Goal: Task Accomplishment & Management: Manage account settings

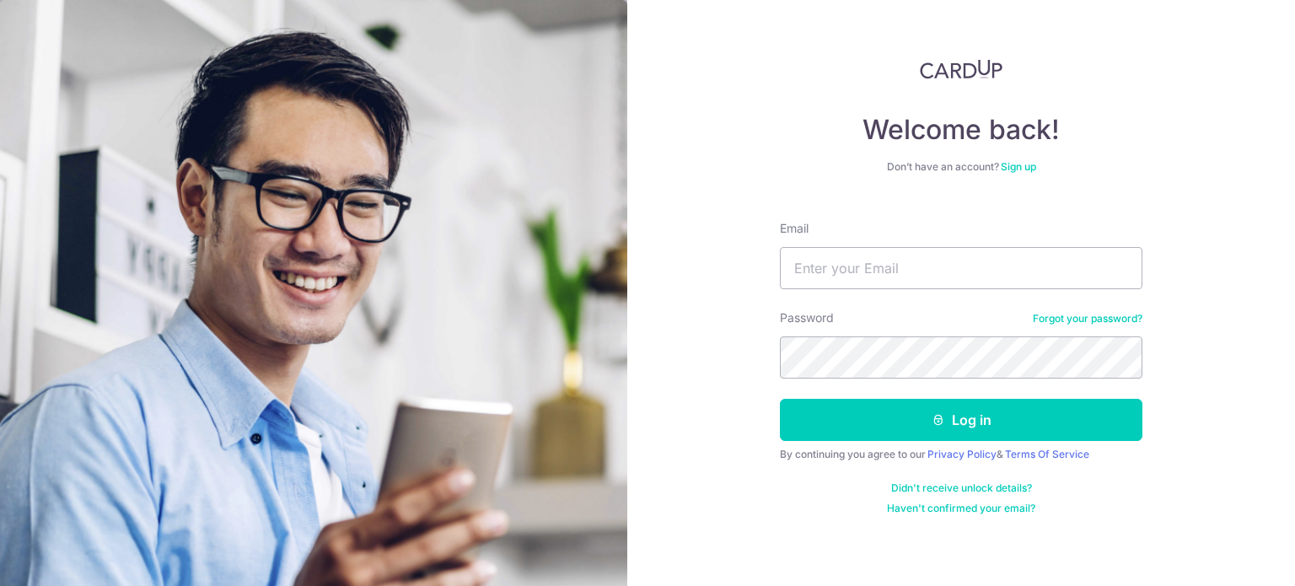
type input "[PERSON_NAME][EMAIL_ADDRESS][DOMAIN_NAME]"
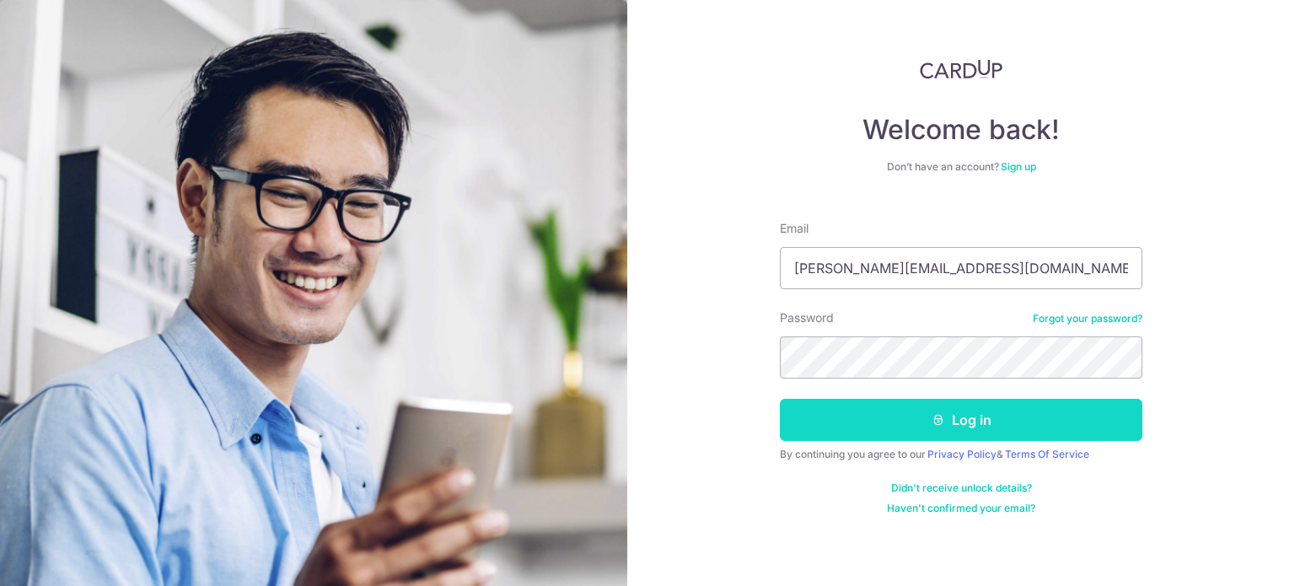
click at [959, 422] on button "Log in" at bounding box center [961, 420] width 363 height 42
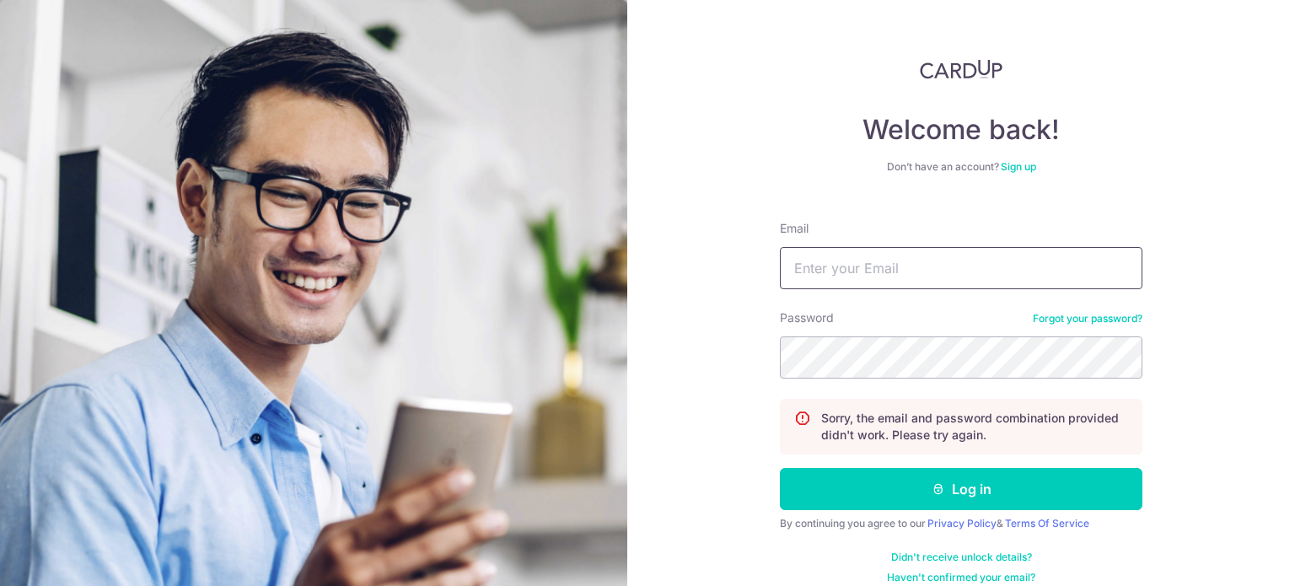
click at [855, 266] on input "Email" at bounding box center [961, 268] width 363 height 42
type input "[PERSON_NAME][EMAIL_ADDRESS][DOMAIN_NAME]"
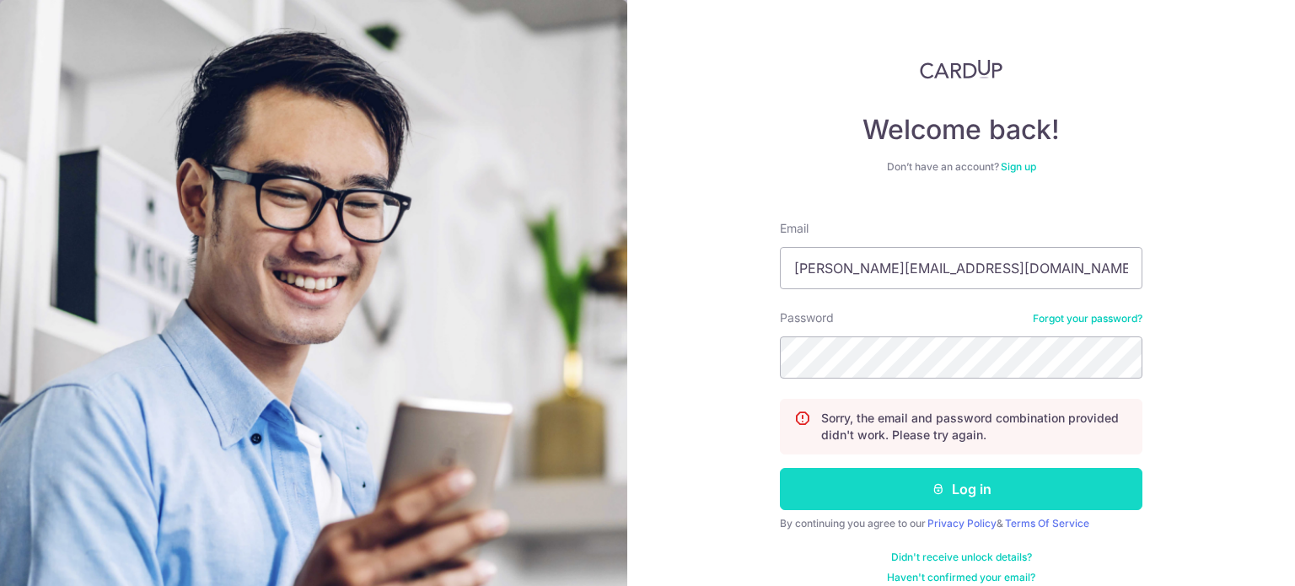
click at [874, 478] on button "Log in" at bounding box center [961, 489] width 363 height 42
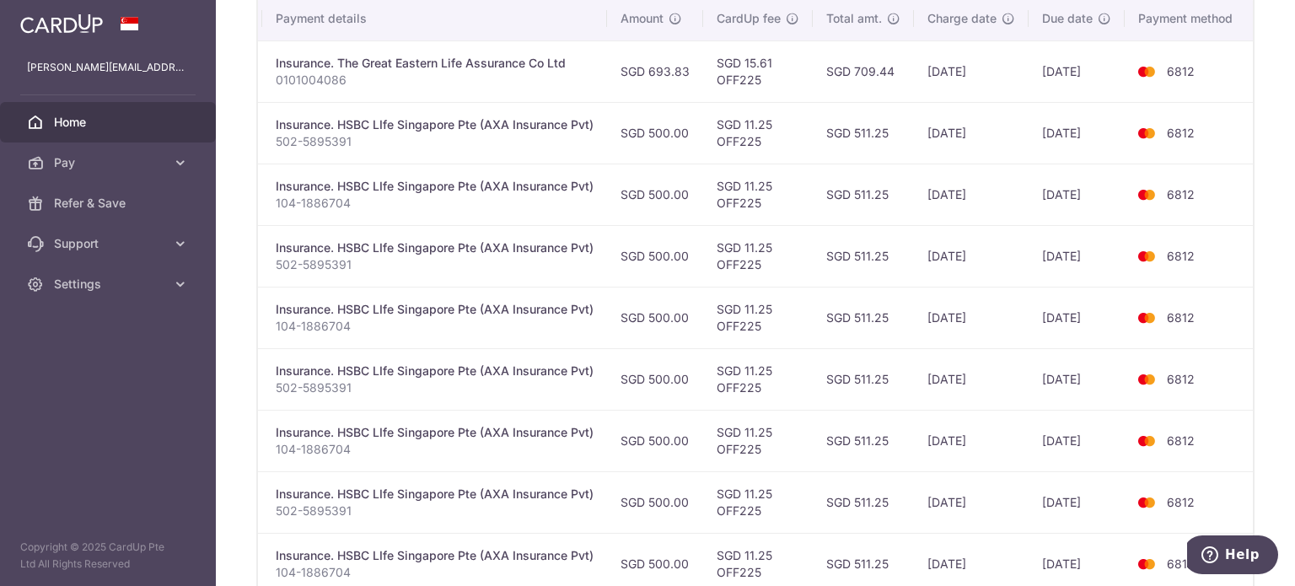
scroll to position [300, 0]
